Goal: Find specific page/section

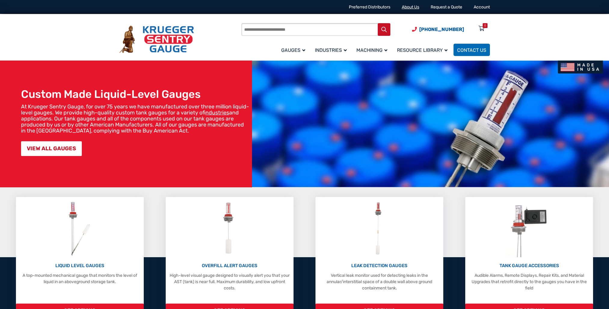
click at [416, 8] on link "About Us" at bounding box center [410, 7] width 17 height 5
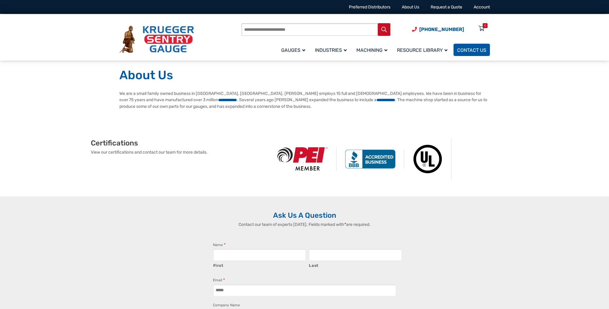
click at [481, 51] on span "Contact Us" at bounding box center [471, 50] width 29 height 6
